Goal: Task Accomplishment & Management: Complete application form

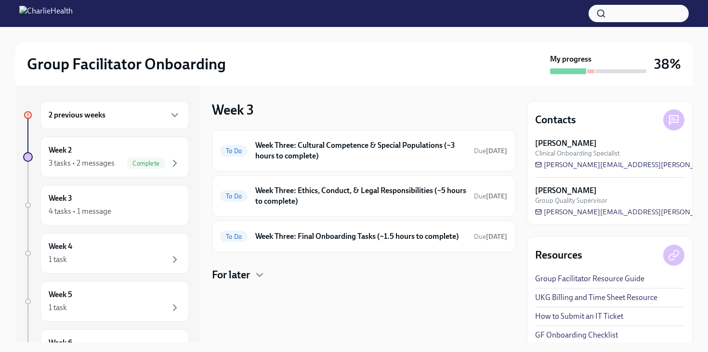
click at [163, 116] on div "2 previous weeks" at bounding box center [115, 115] width 132 height 12
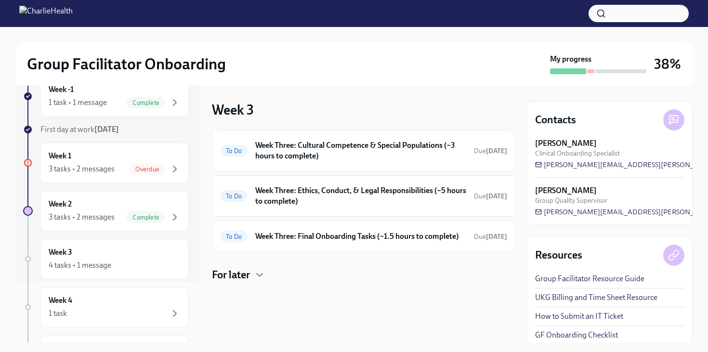
scroll to position [78, 0]
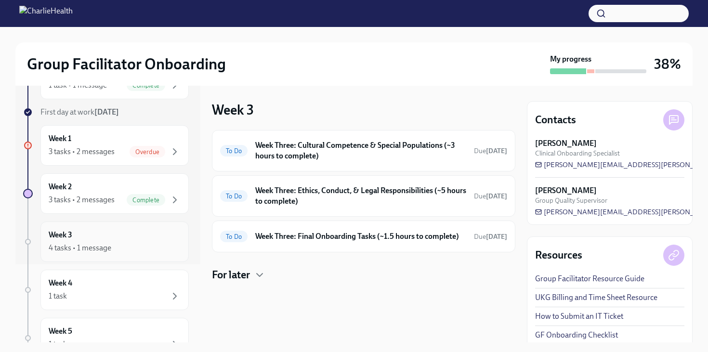
click at [107, 239] on div "Week 3 4 tasks • 1 message" at bounding box center [115, 242] width 132 height 24
click at [146, 194] on div "Complete" at bounding box center [146, 200] width 39 height 12
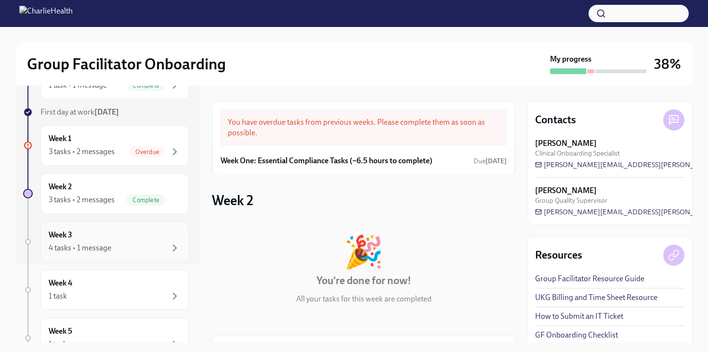
click at [133, 243] on div "4 tasks • 1 message" at bounding box center [115, 248] width 132 height 12
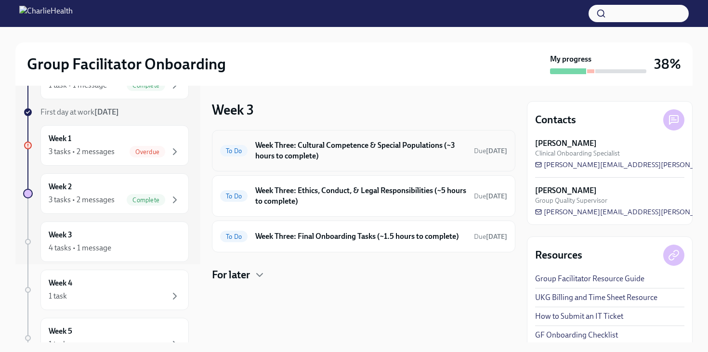
click at [329, 153] on h6 "Week Three: Cultural Competence & Special Populations (~3 hours to complete)" at bounding box center [360, 150] width 211 height 21
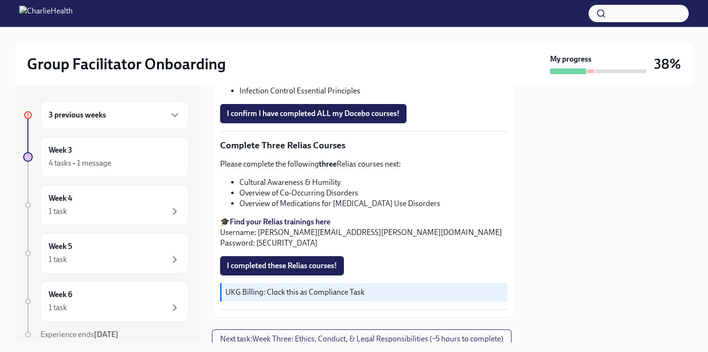
scroll to position [790, 0]
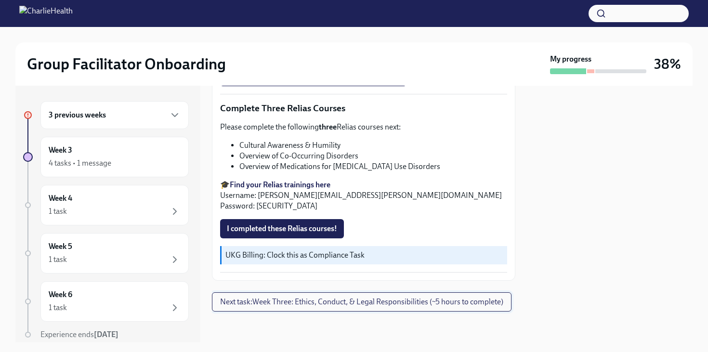
click at [280, 304] on span "Next task : Week Three: Ethics, Conduct, & Legal Responsibilities (~5 hours to …" at bounding box center [361, 302] width 283 height 10
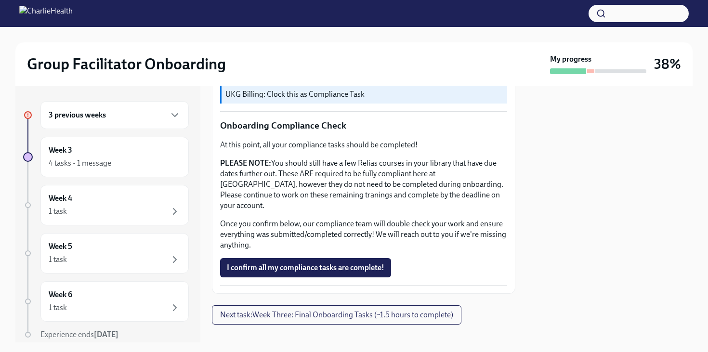
scroll to position [551, 0]
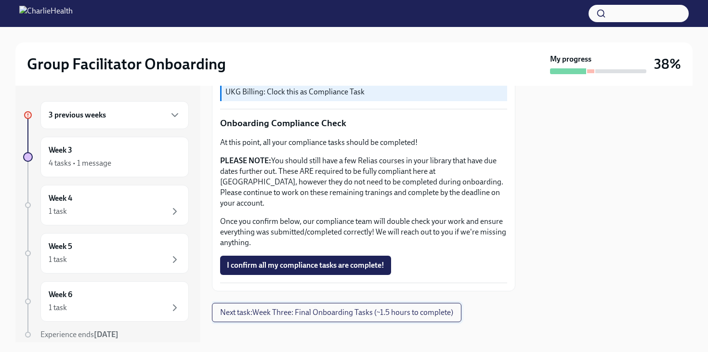
click at [286, 308] on span "Next task : Week Three: Final Onboarding Tasks (~1.5 hours to complete)" at bounding box center [336, 313] width 233 height 10
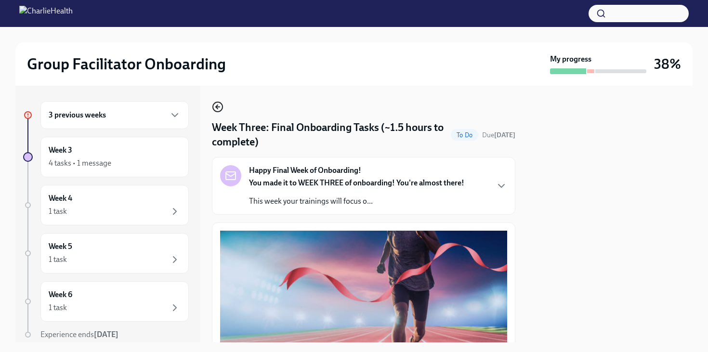
click at [218, 108] on icon "button" at bounding box center [218, 107] width 12 height 12
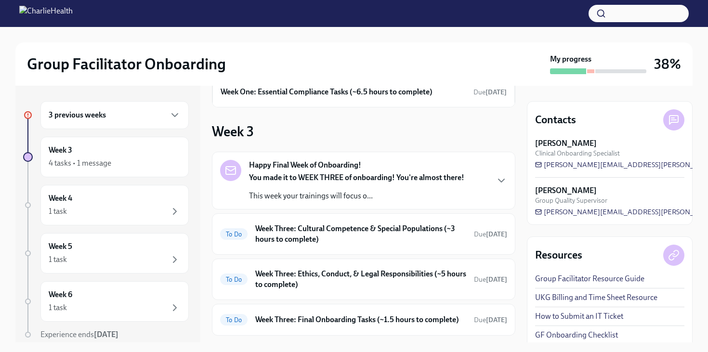
scroll to position [72, 0]
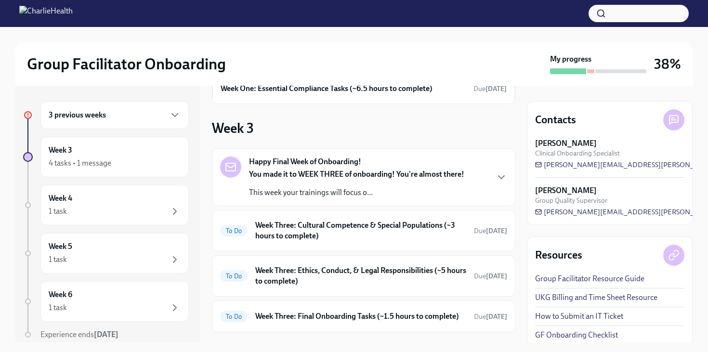
click at [347, 184] on div "You made it to WEEK THREE of onboarding! You're almost there! This week your tr…" at bounding box center [356, 183] width 215 height 29
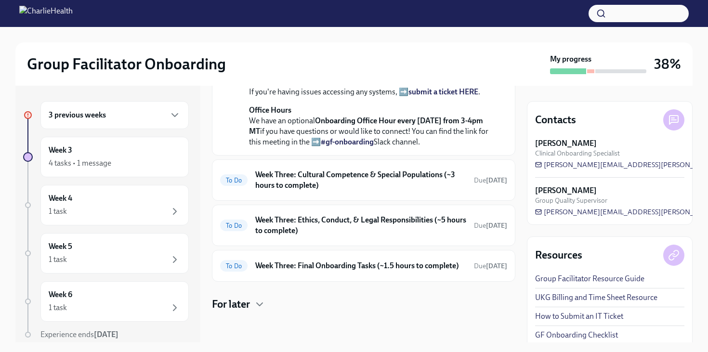
scroll to position [454, 0]
click at [297, 191] on h6 "Week Three: Cultural Competence & Special Populations (~3 hours to complete)" at bounding box center [360, 180] width 211 height 21
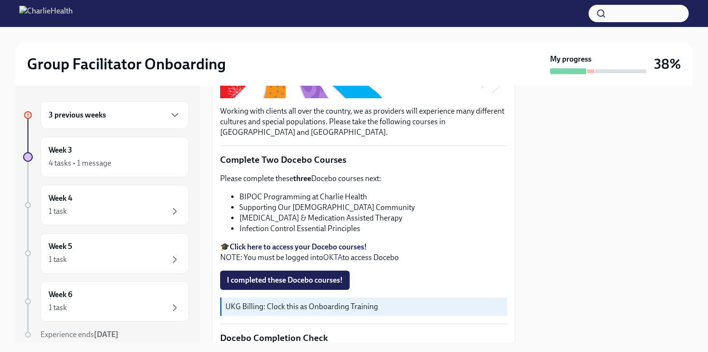
scroll to position [252, 0]
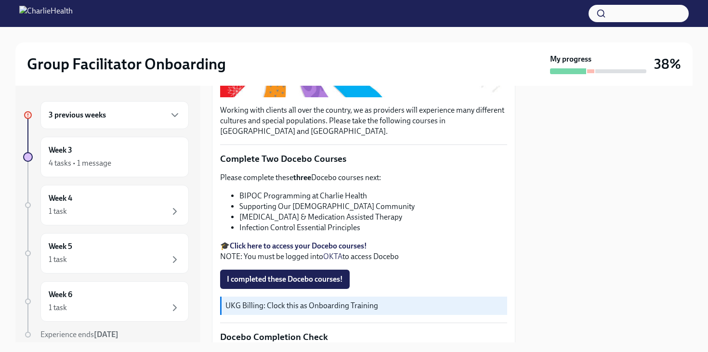
click at [272, 244] on strong "Click here to access your Docebo courses!" at bounding box center [298, 245] width 137 height 9
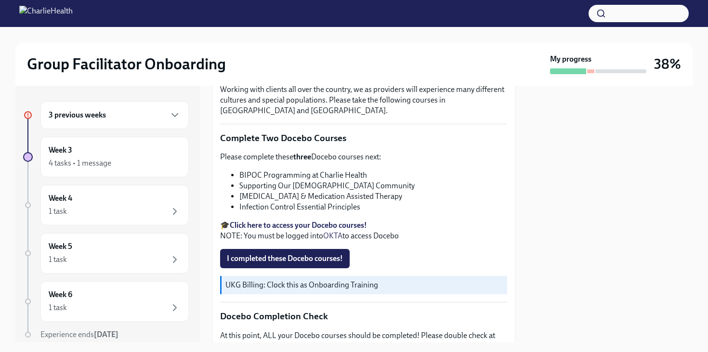
scroll to position [275, 0]
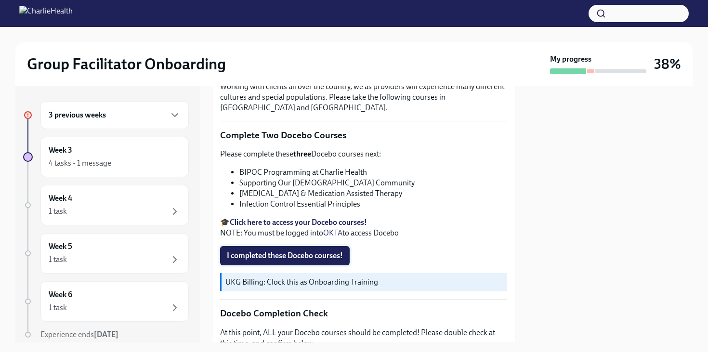
click at [278, 253] on span "I completed these Docebo courses!" at bounding box center [285, 256] width 116 height 10
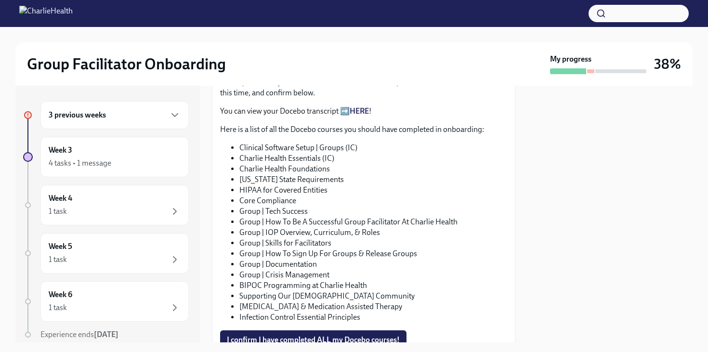
scroll to position [529, 0]
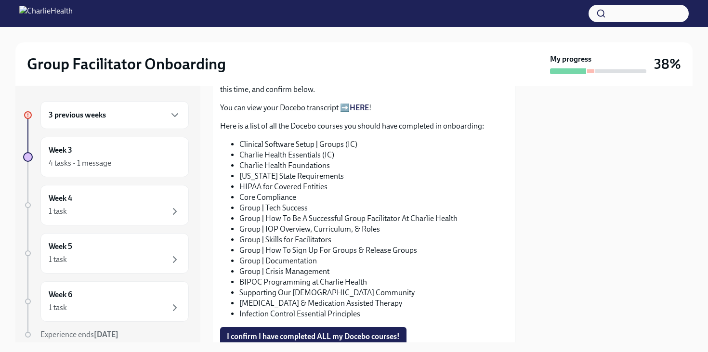
click at [360, 107] on link "HERE" at bounding box center [359, 107] width 19 height 9
click at [355, 107] on link "HERE" at bounding box center [359, 107] width 19 height 9
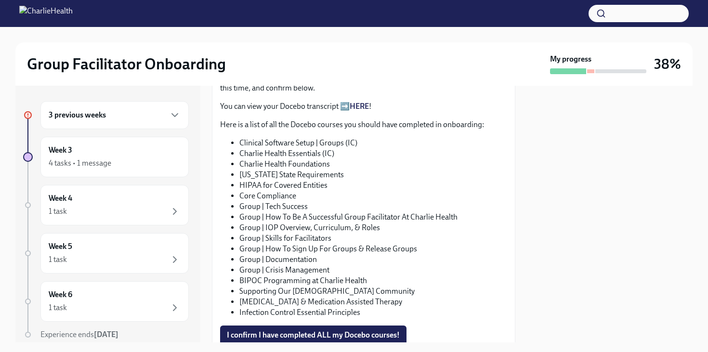
scroll to position [534, 0]
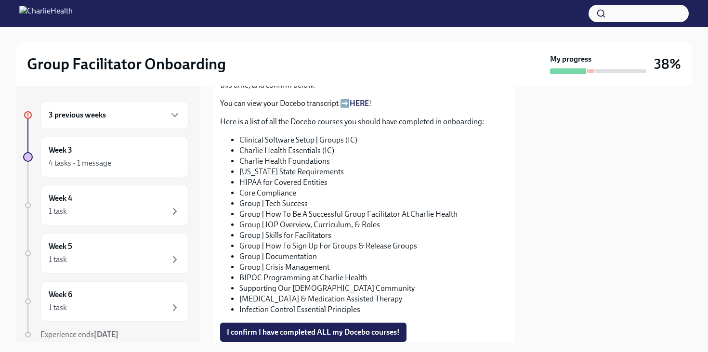
click at [355, 106] on link "HERE" at bounding box center [359, 103] width 19 height 9
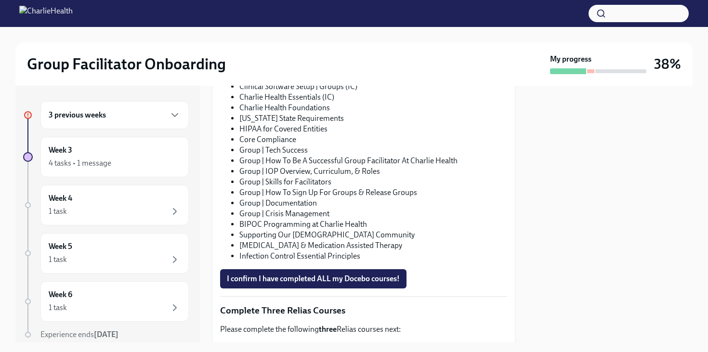
scroll to position [588, 0]
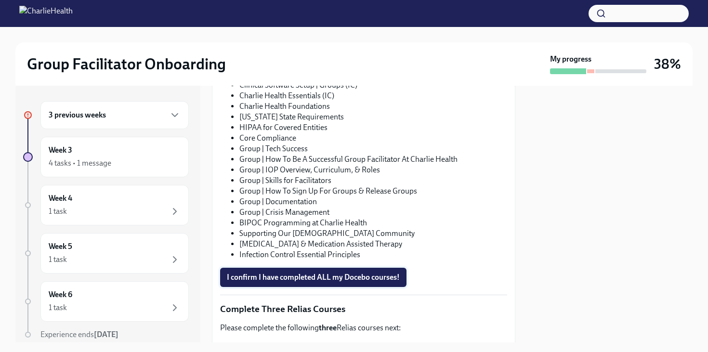
click at [264, 273] on span "I confirm I have completed ALL my Docebo courses!" at bounding box center [313, 278] width 173 height 10
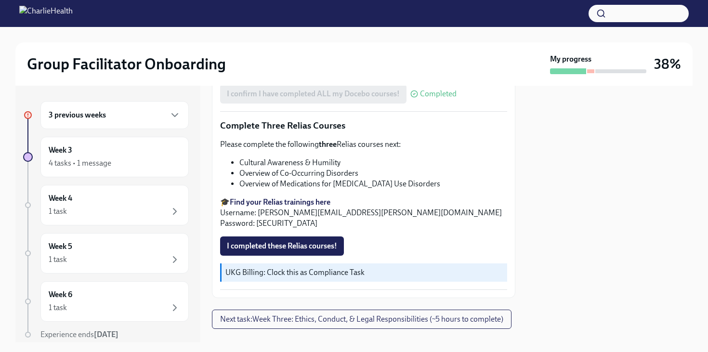
scroll to position [773, 0]
click at [280, 200] on strong "Find your Relias trainings here" at bounding box center [280, 201] width 101 height 9
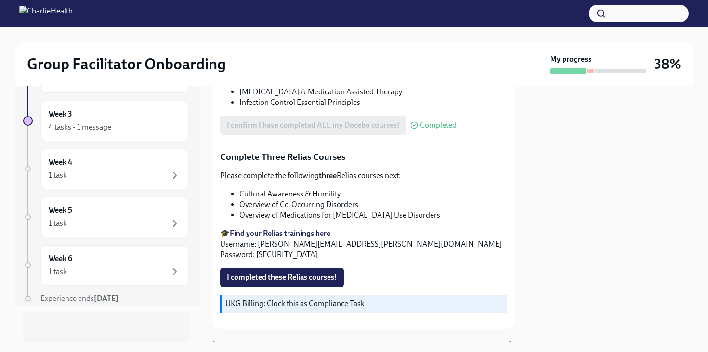
scroll to position [790, 0]
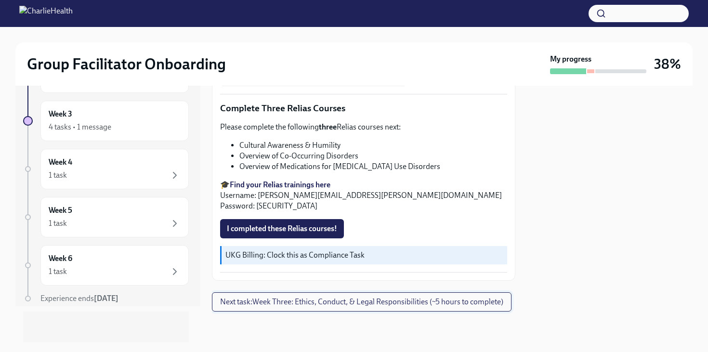
click at [290, 298] on span "Next task : Week Three: Ethics, Conduct, & Legal Responsibilities (~5 hours to …" at bounding box center [361, 302] width 283 height 10
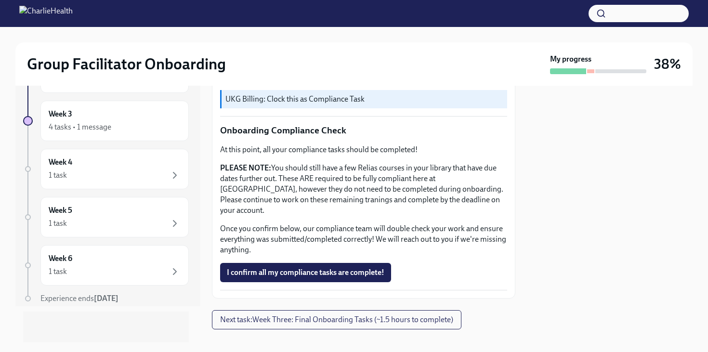
scroll to position [551, 0]
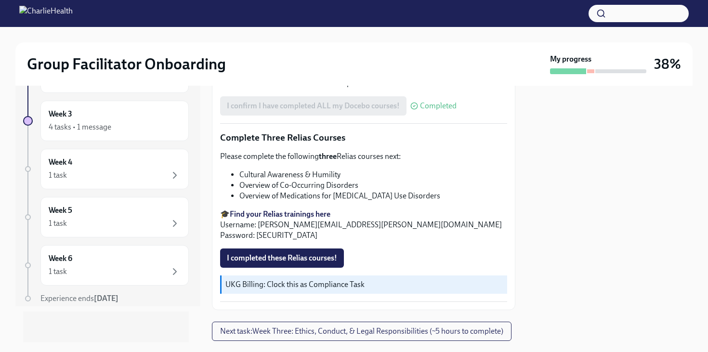
scroll to position [790, 0]
